Goal: Complete application form

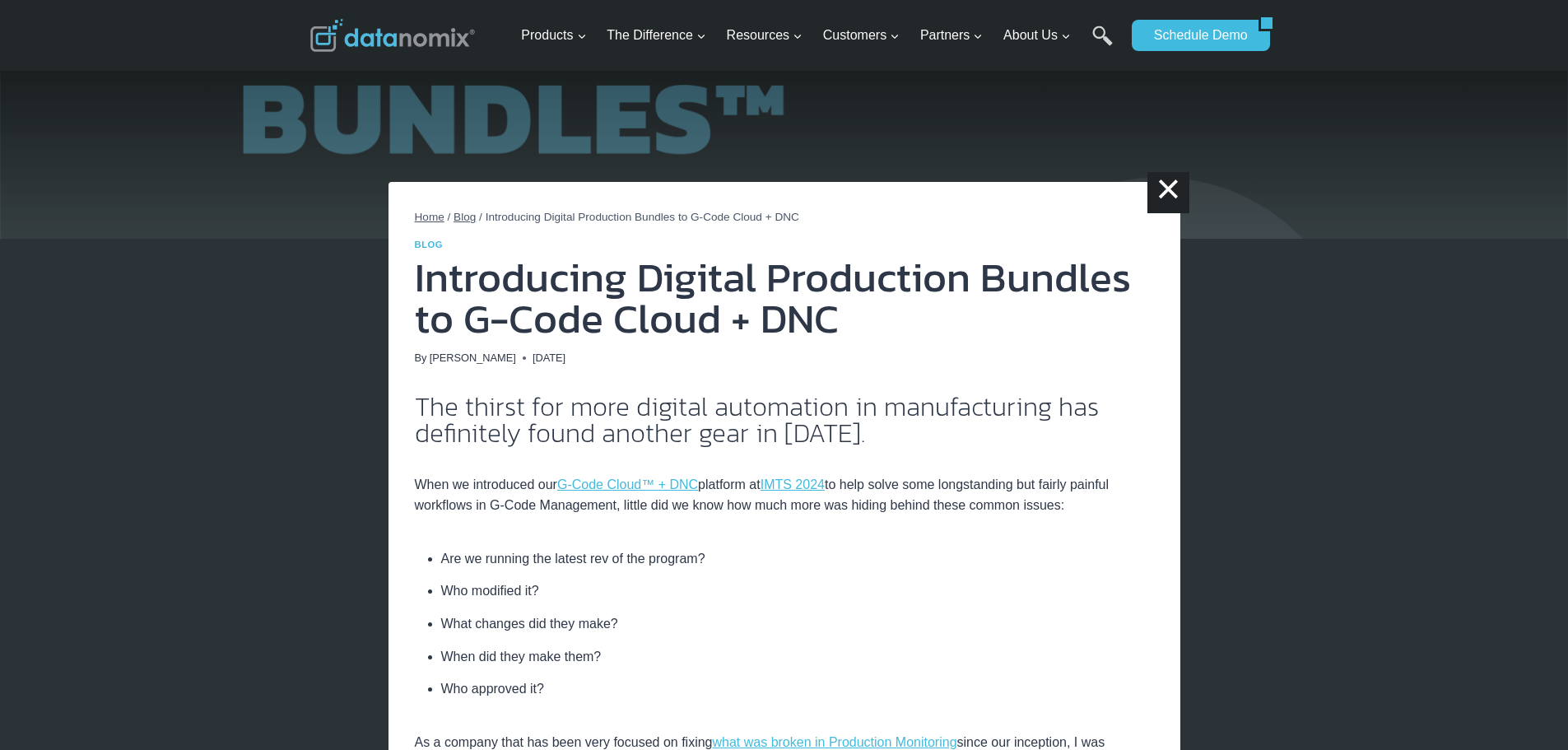
scroll to position [91, 0]
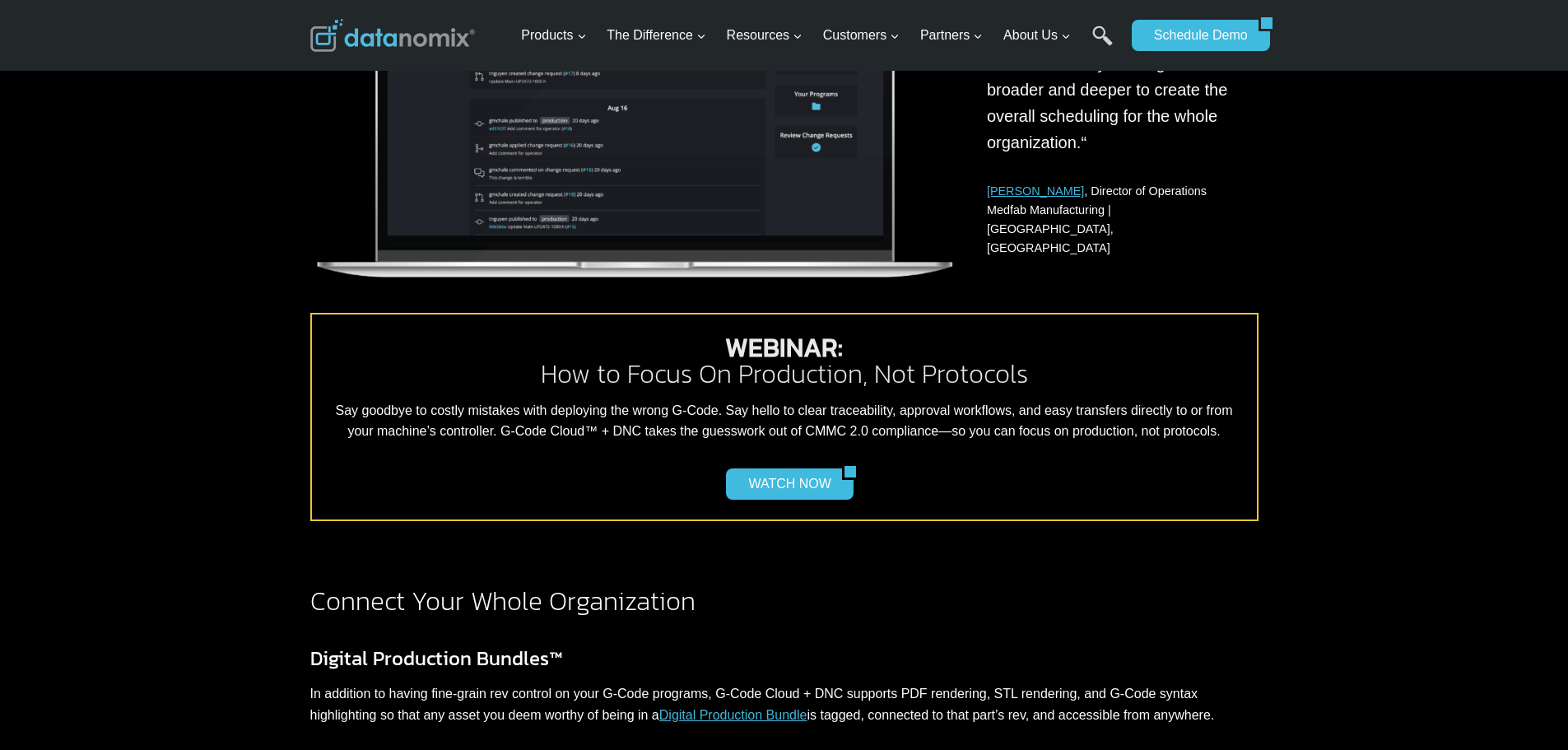
scroll to position [1149, 0]
click at [791, 487] on link "WATCH NOW" at bounding box center [783, 482] width 115 height 31
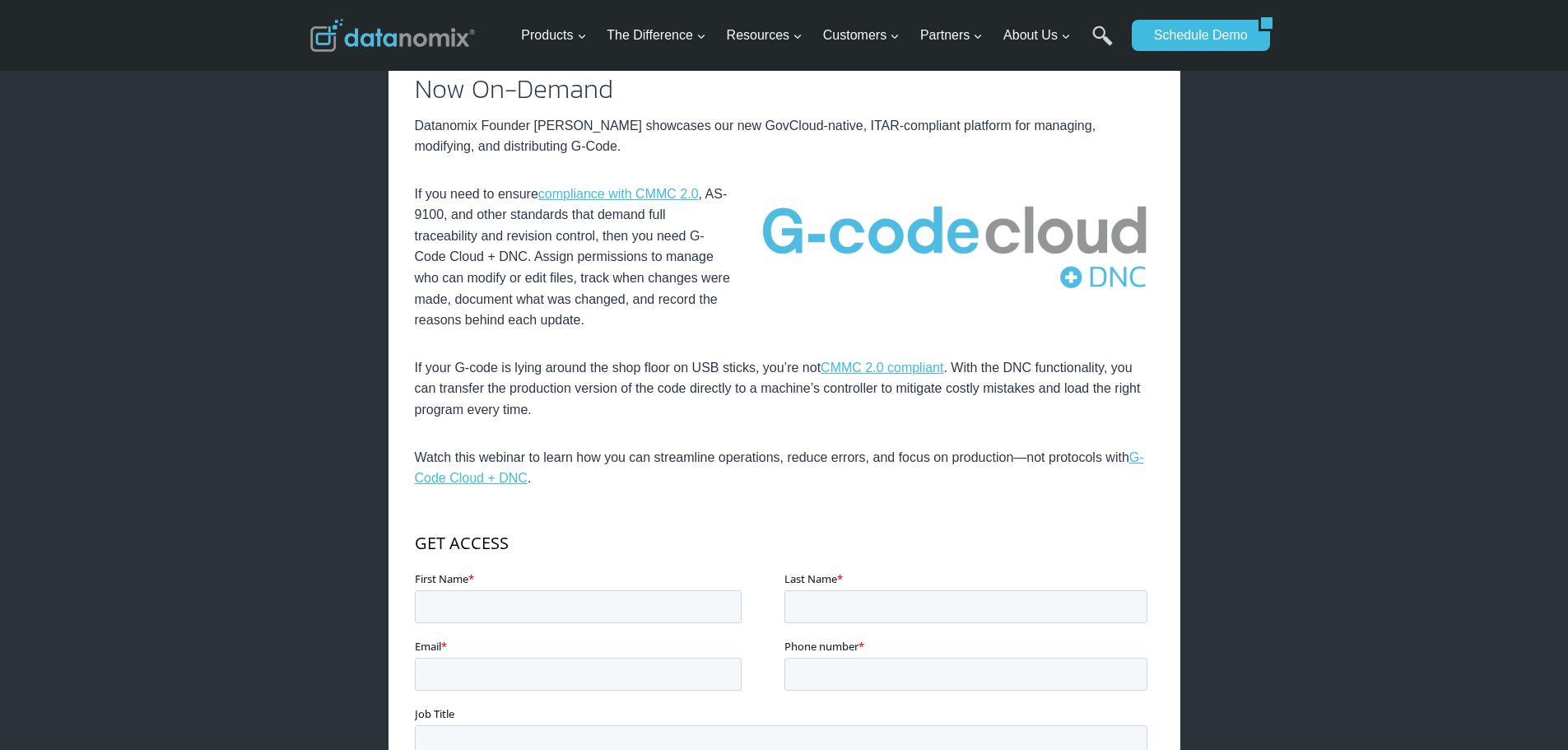
scroll to position [412, 0]
click at [558, 602] on input "First Name *" at bounding box center [578, 605] width 327 height 33
type input "[PERSON_NAME]"
type input "[EMAIL_ADDRESS][DOMAIN_NAME]"
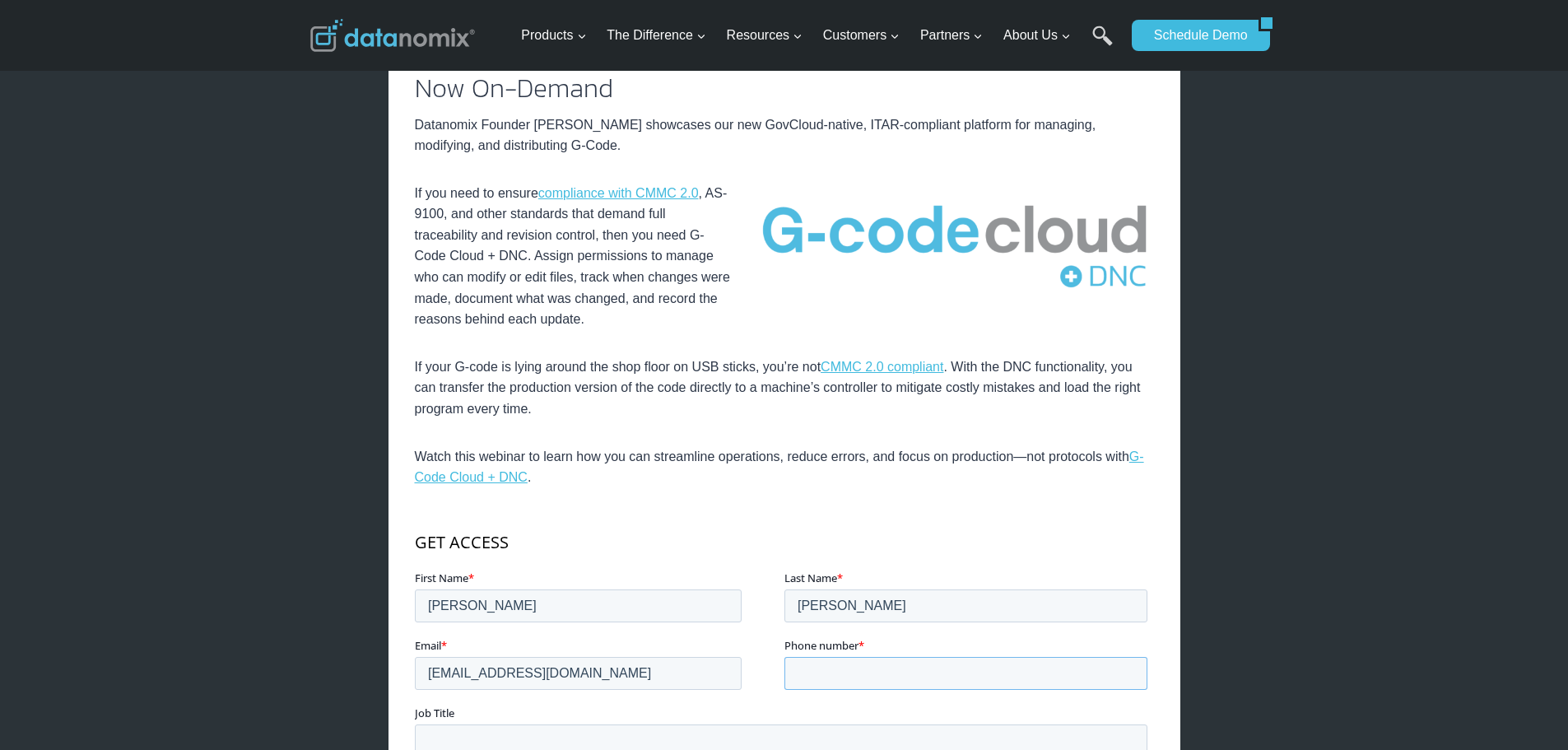
type input "16085478315"
type input "Trez's Pro Vintage Racing"
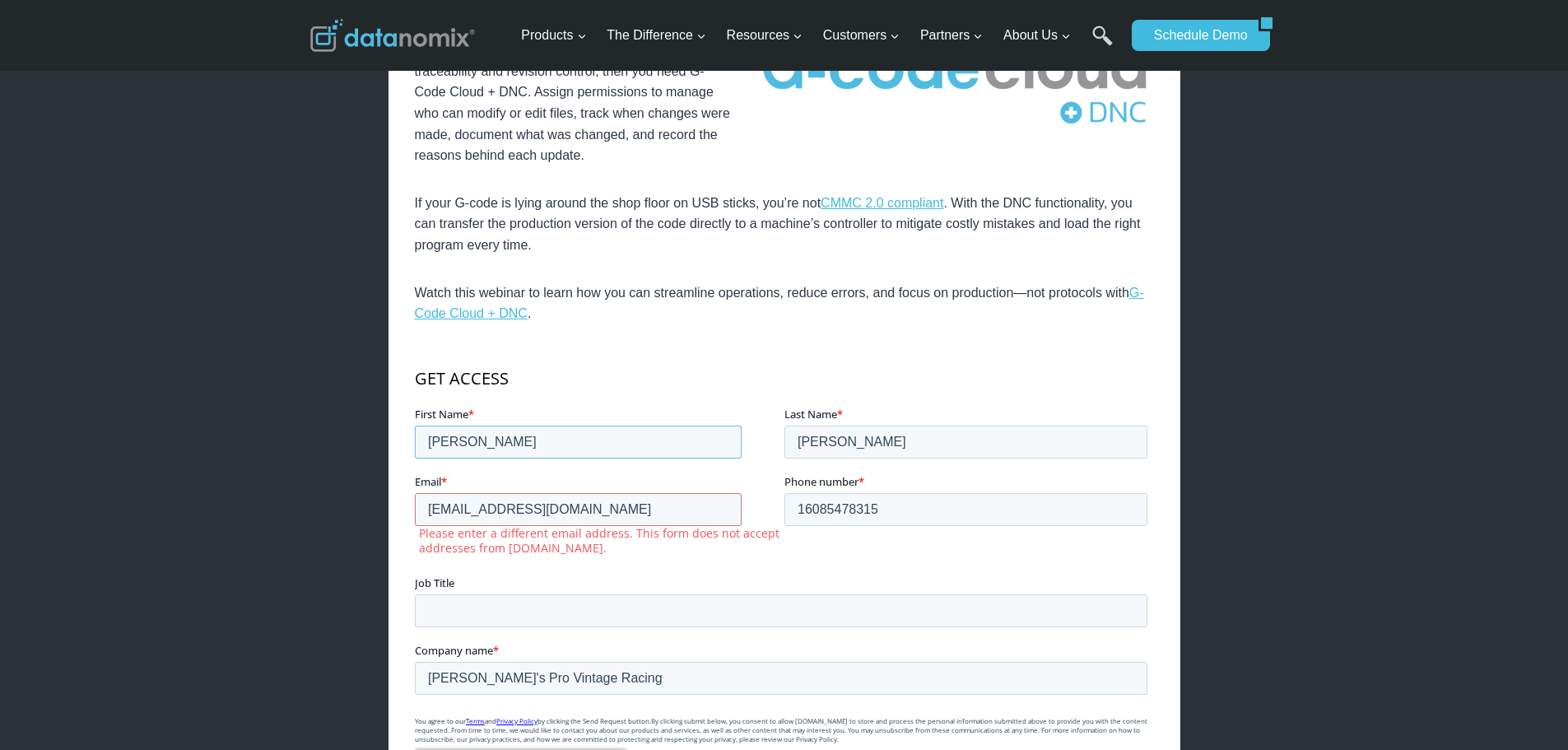
scroll to position [576, 0]
drag, startPoint x: 614, startPoint y: 512, endPoint x: 794, endPoint y: 862, distance: 393.6
click html "GET ACCESS First Name * Cole Last Name * Trzesniak Email * blizzardracer7c@gmai…"
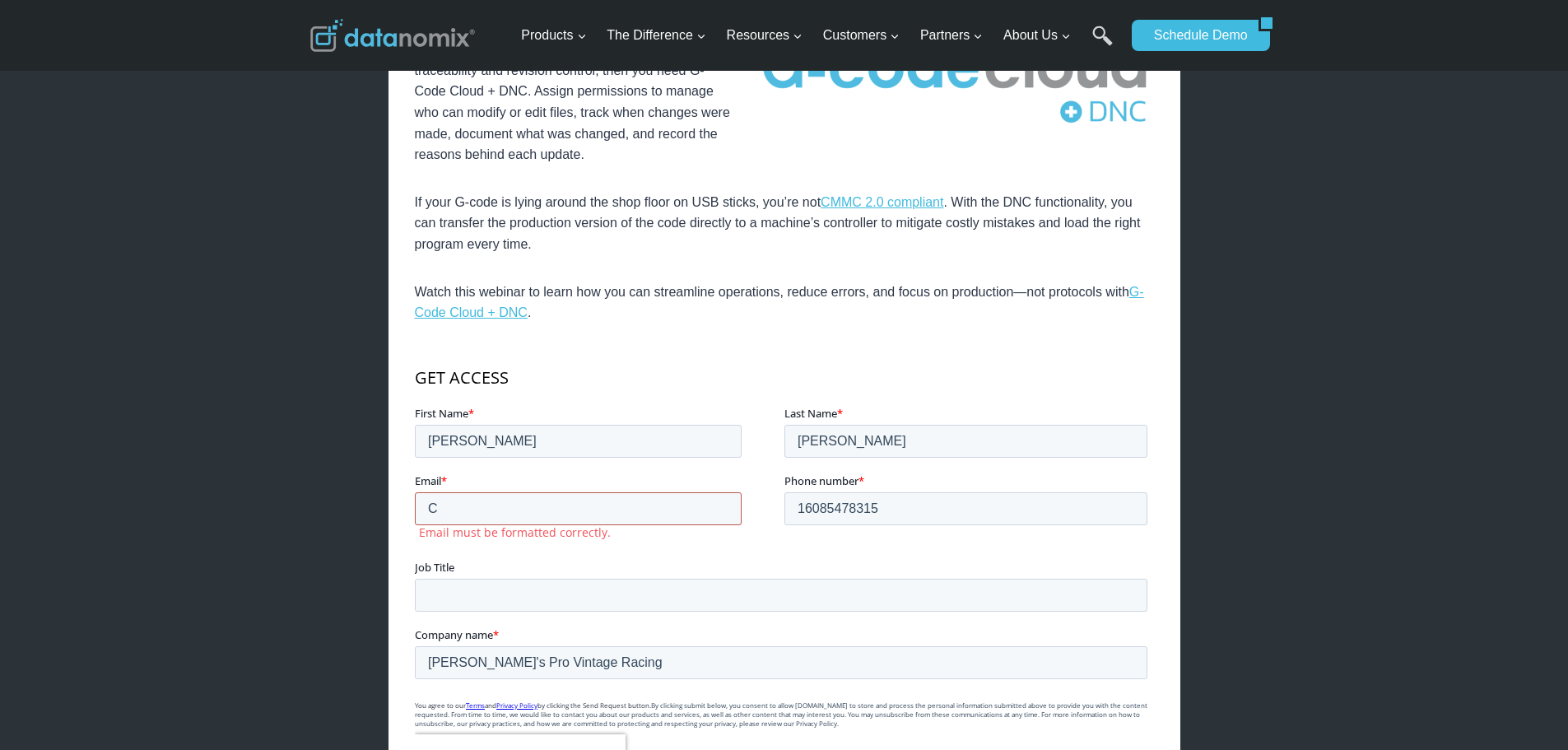
type input "ctrzesniak@mitotecprecision.com"
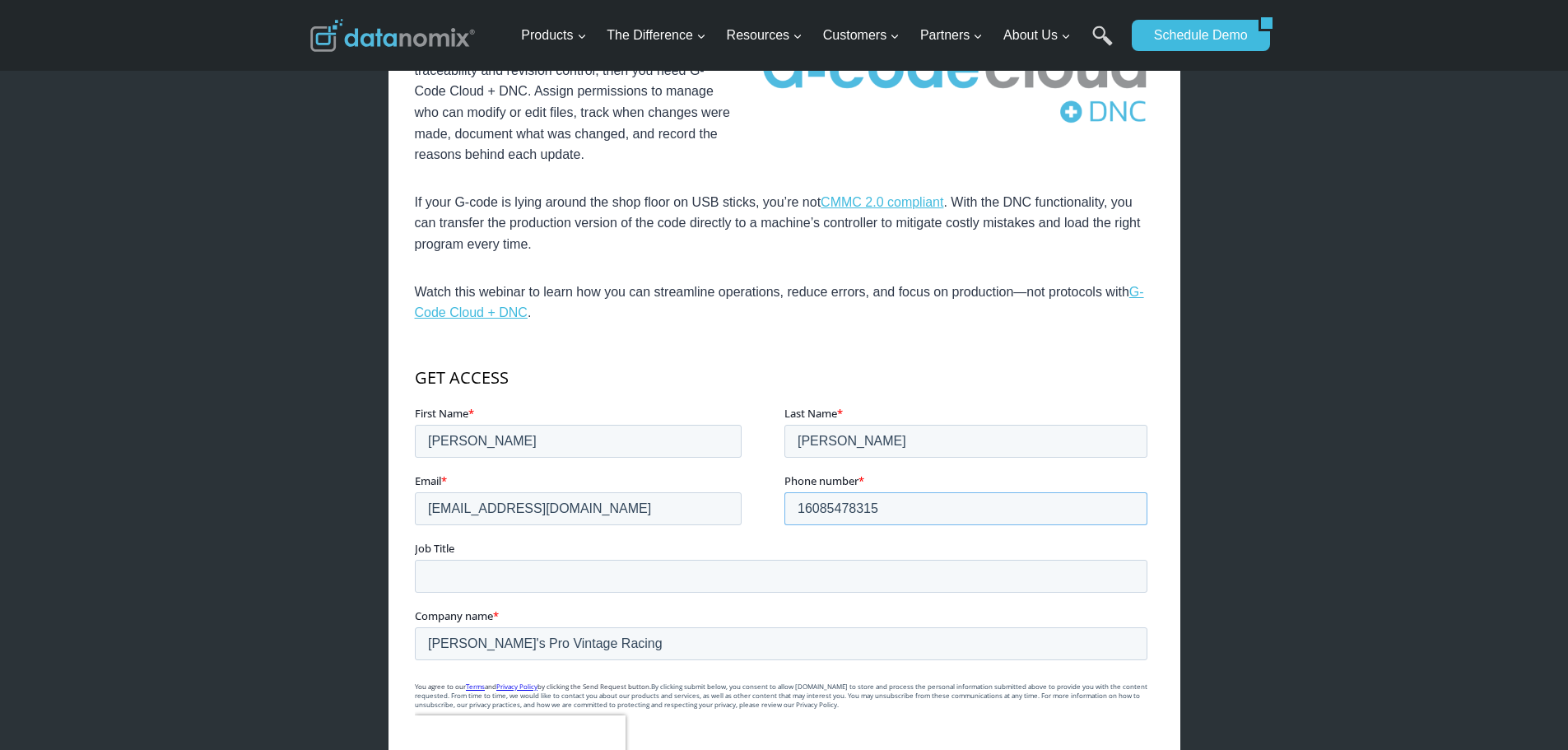
click at [906, 513] on input "16085478315" at bounding box center [964, 508] width 363 height 33
drag, startPoint x: 911, startPoint y: 512, endPoint x: 722, endPoint y: 513, distance: 189.0
click at [722, 513] on fieldset "Email * ctrzesniak@mitotecprecision.com Phone number * 16085478315" at bounding box center [783, 505] width 739 height 67
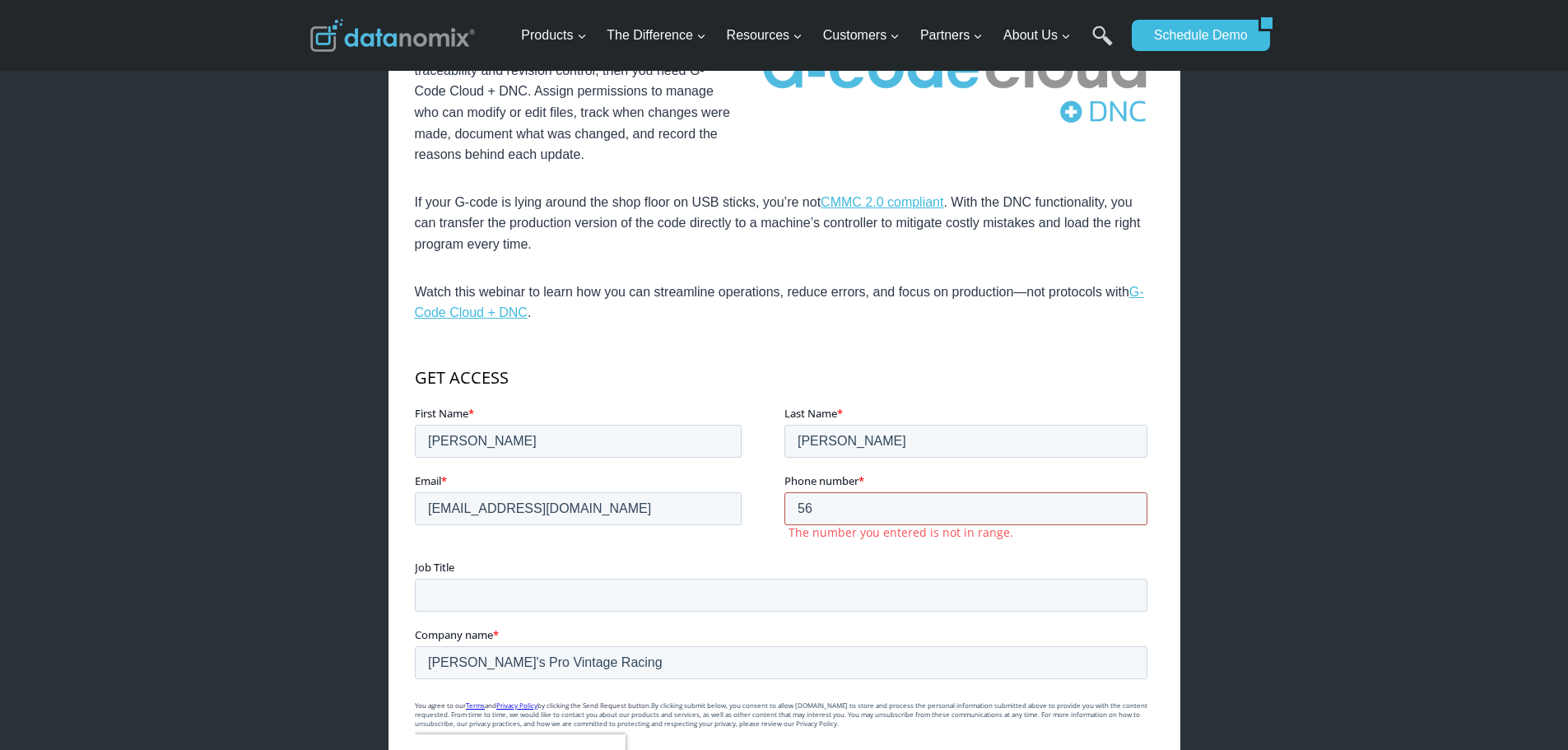
type input "5"
type input "608-565-5073"
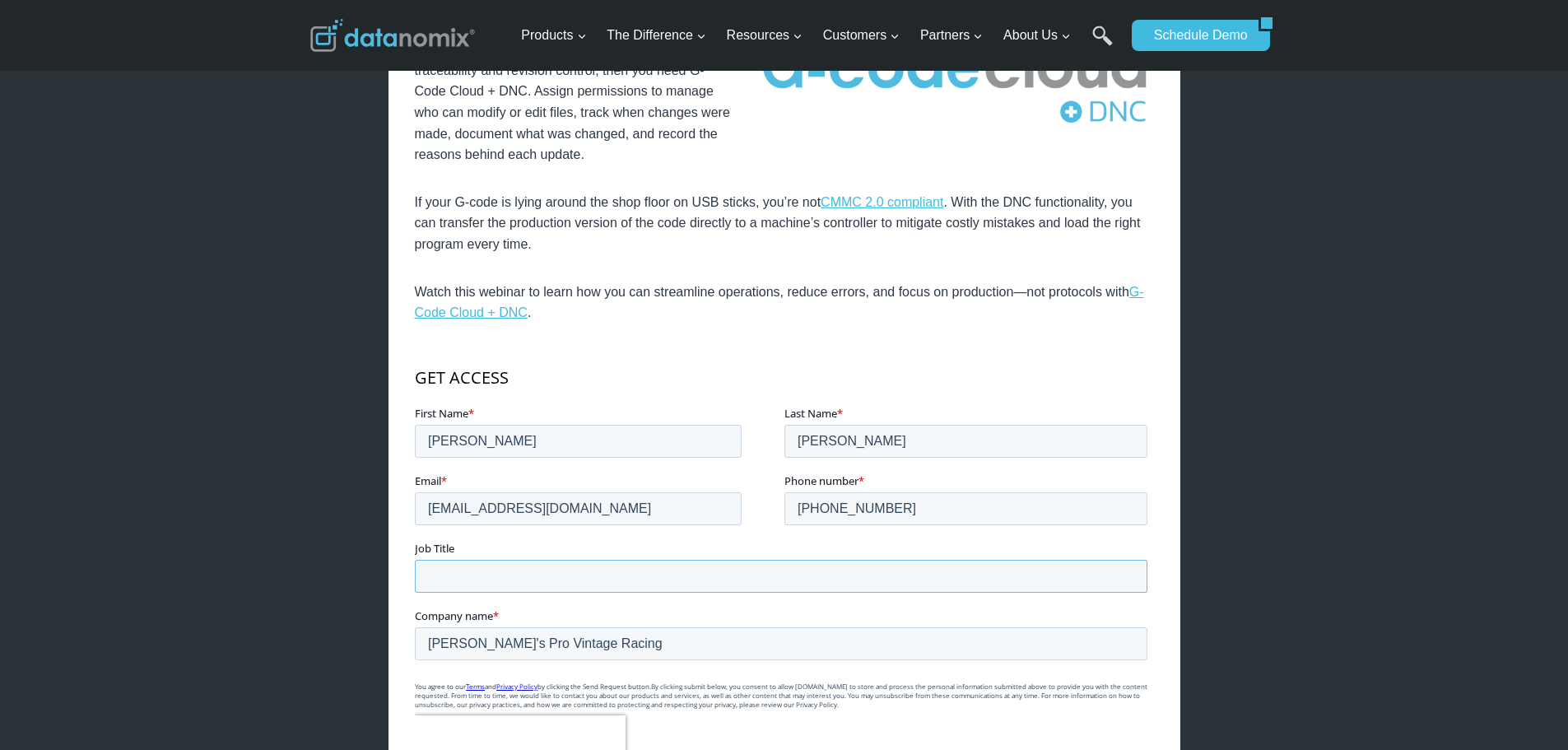
click at [702, 571] on input "Job Title" at bounding box center [780, 575] width 732 height 33
type input "c"
type input "CNC Programmer"
click at [598, 643] on input "Trez's Pro Vintage Racing" at bounding box center [780, 643] width 732 height 33
type input "Mitotec Precision"
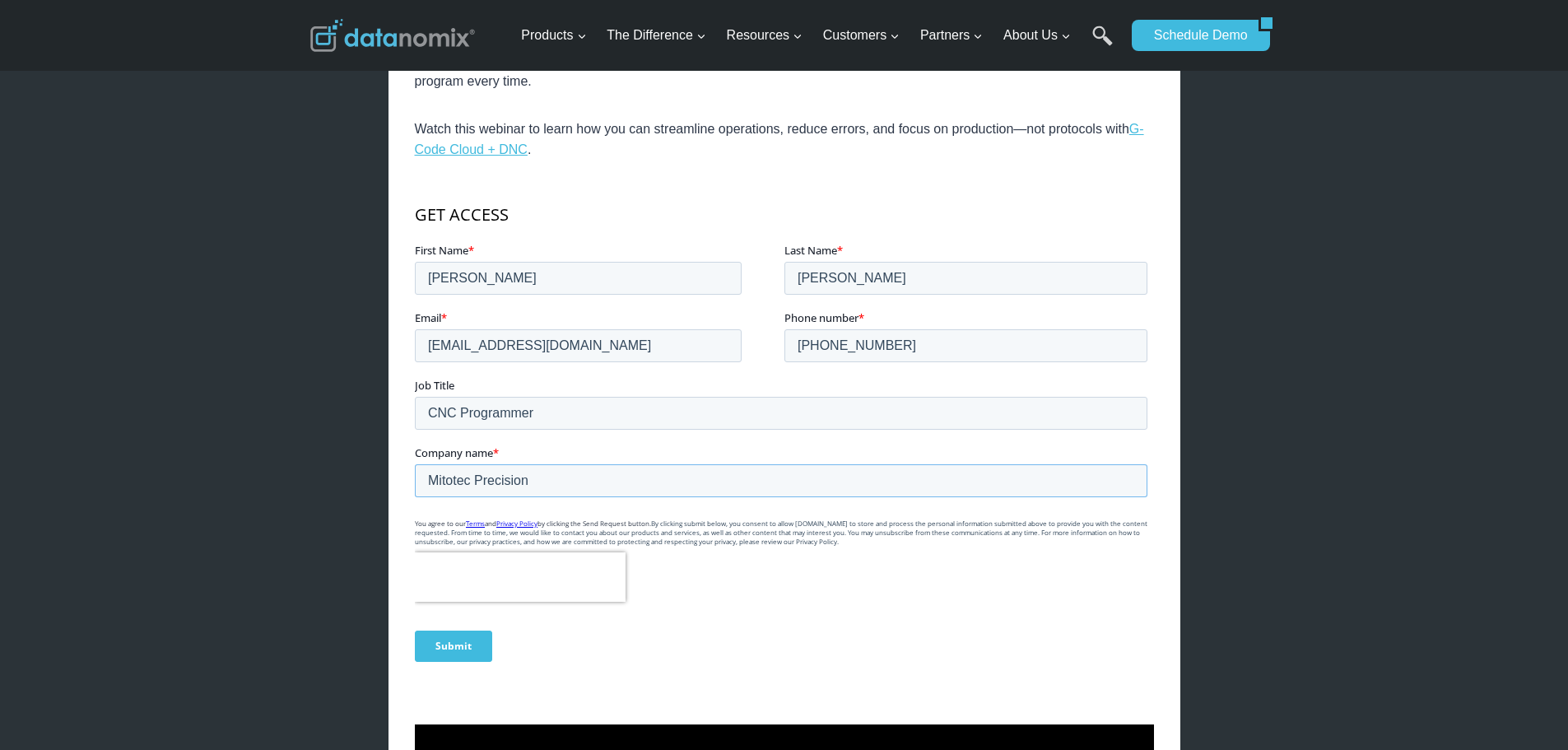
scroll to position [740, 0]
click at [454, 643] on input "Submit" at bounding box center [453, 644] width 77 height 31
